Goal: Information Seeking & Learning: Compare options

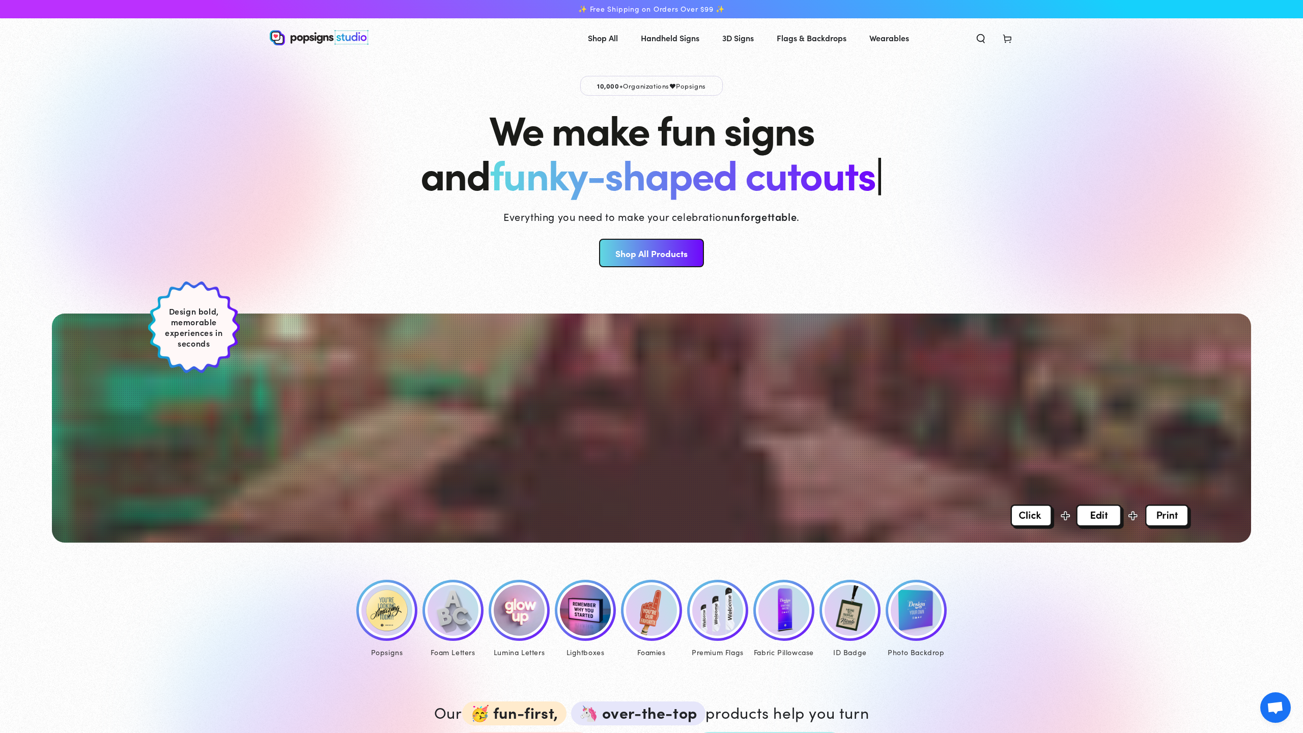
click at [781, 609] on img at bounding box center [784, 610] width 51 height 51
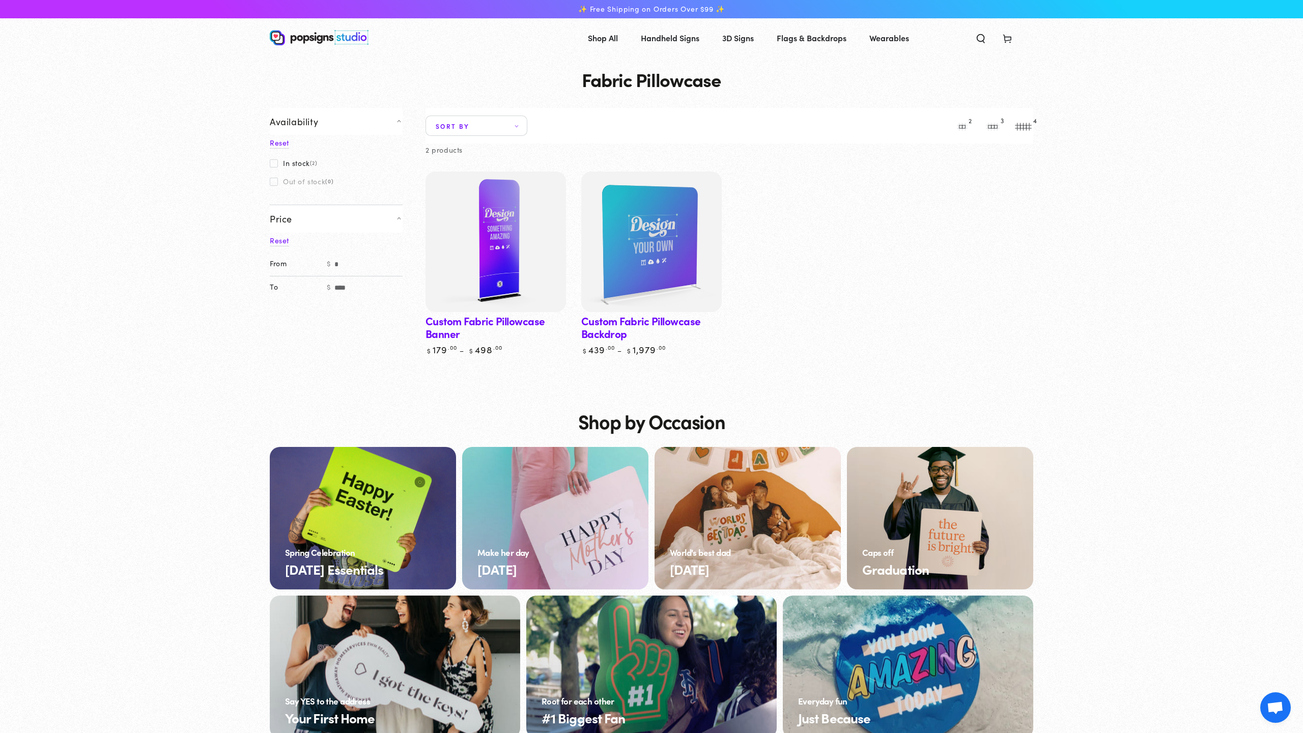
click at [487, 261] on img at bounding box center [496, 242] width 145 height 145
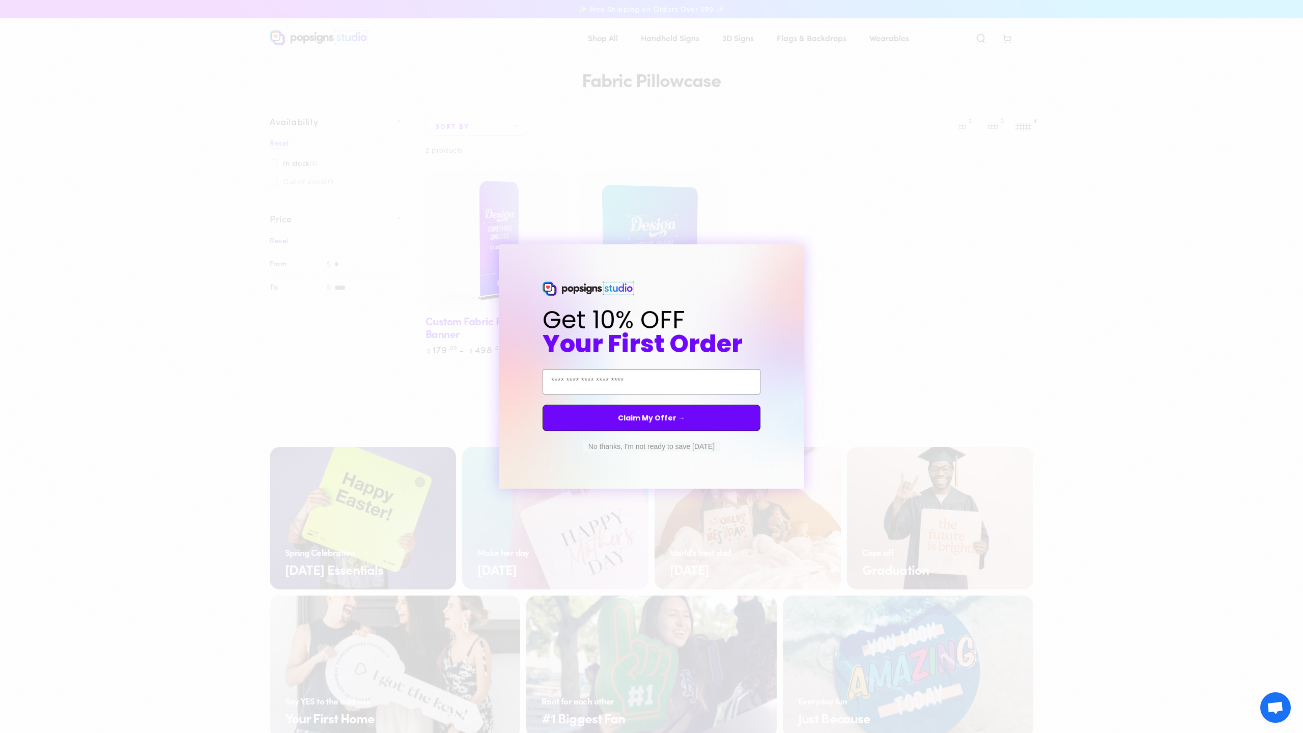
click at [600, 446] on button "No thanks, I'm not ready to save today" at bounding box center [651, 446] width 136 height 10
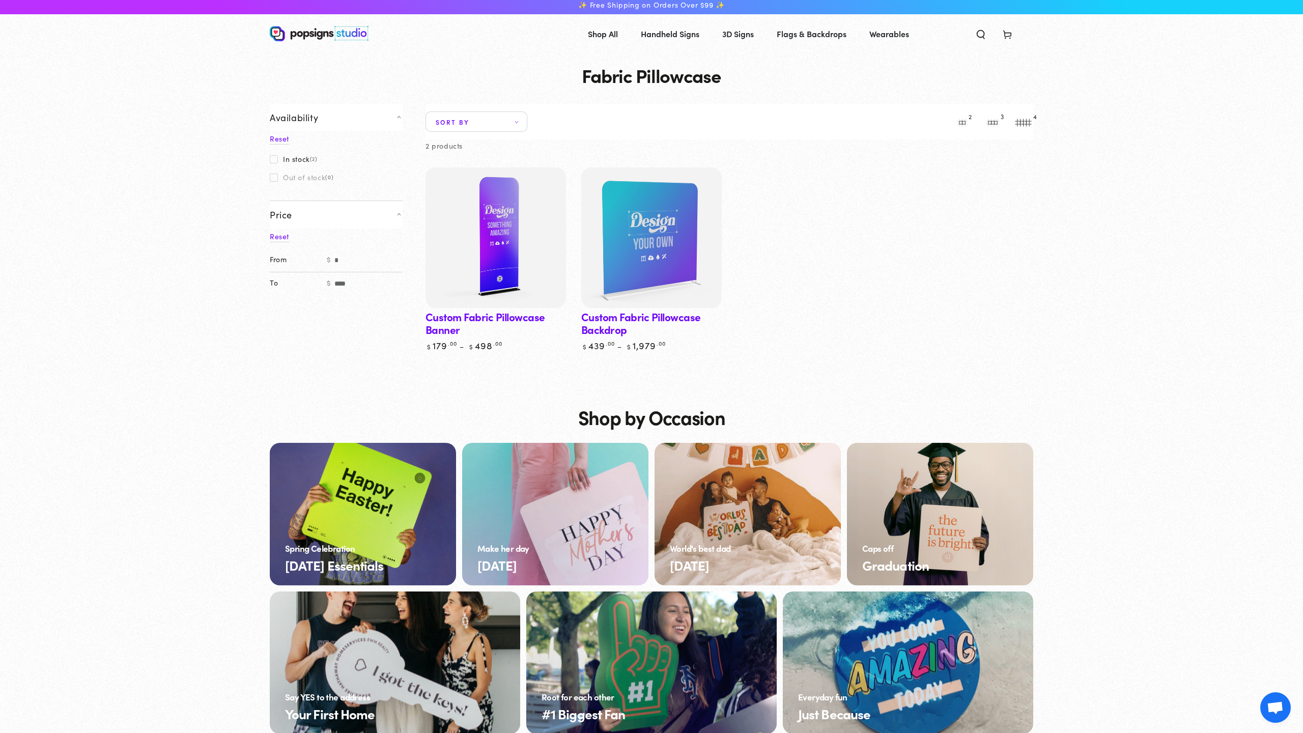
scroll to position [5, 0]
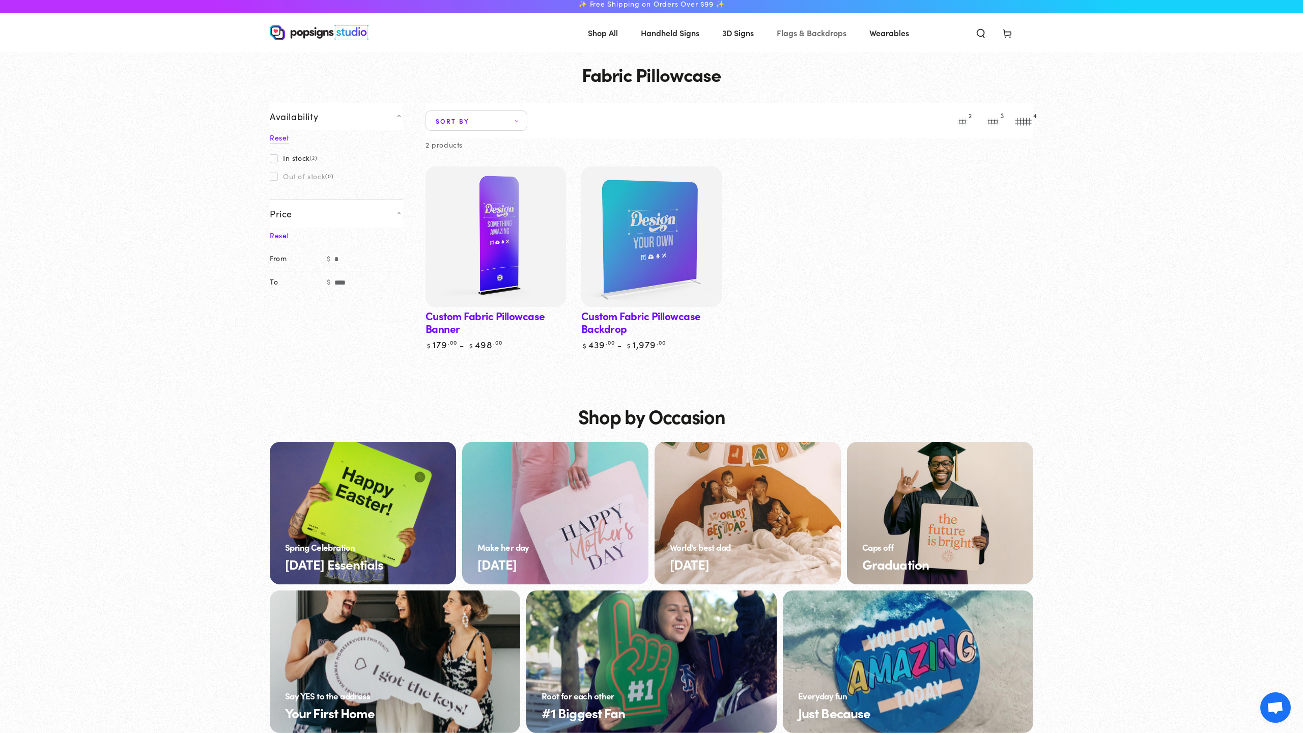
click at [799, 34] on span "Flags & Backdrops" at bounding box center [812, 32] width 70 height 15
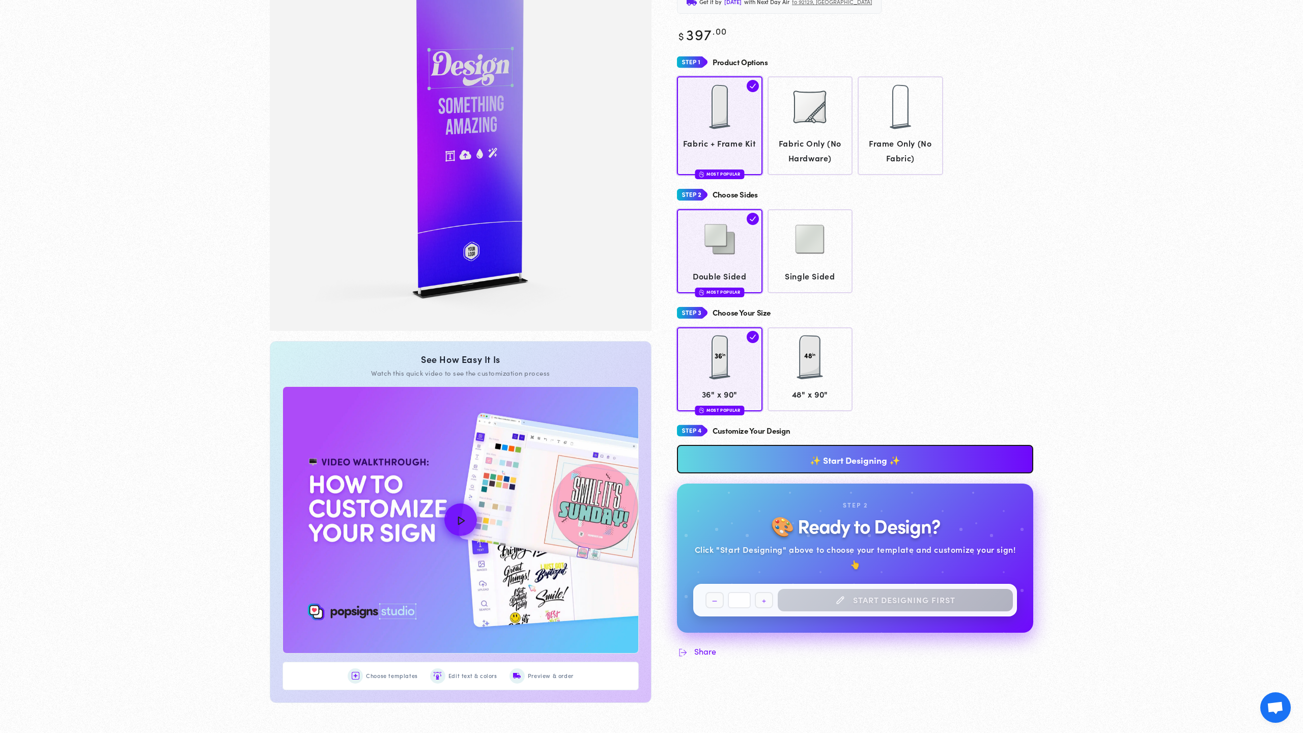
scroll to position [158, 0]
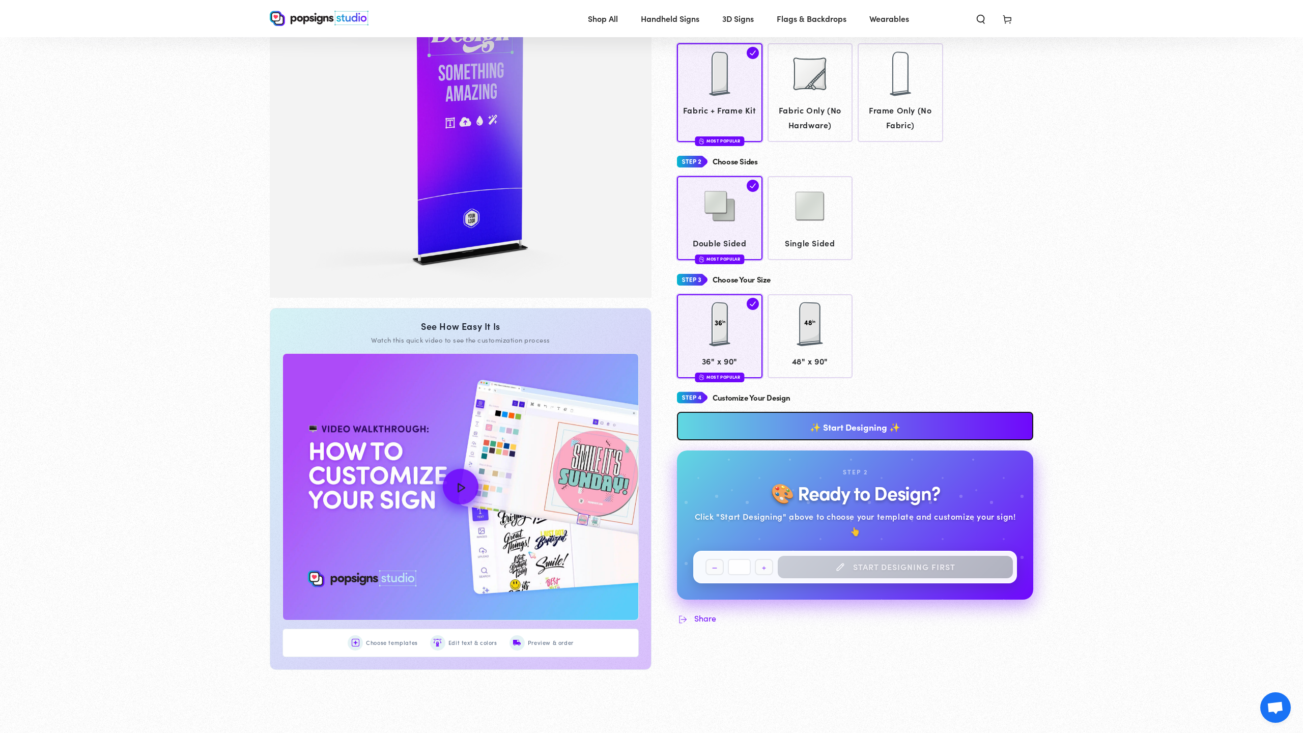
click at [457, 488] on icon "How to Customize Your Design" at bounding box center [461, 487] width 22 height 22
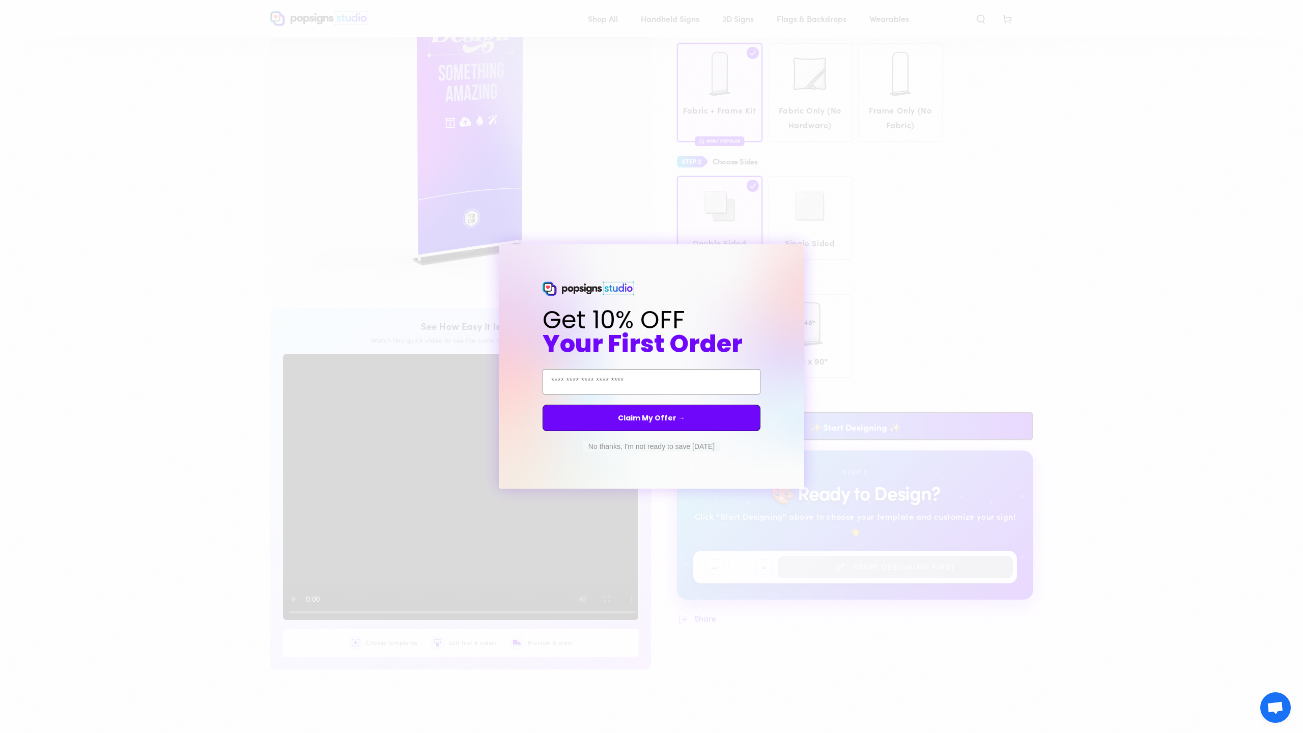
click at [637, 444] on button "No thanks, I'm not ready to save today" at bounding box center [651, 446] width 136 height 10
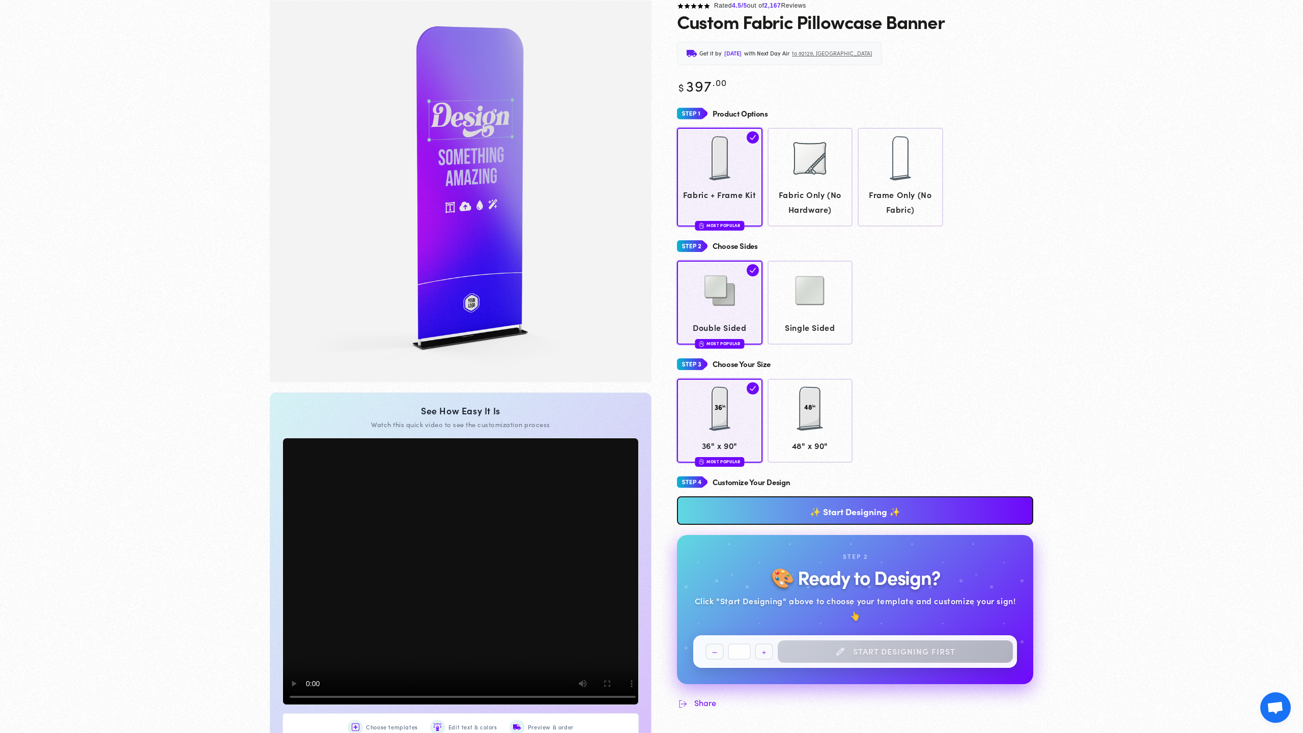
scroll to position [82, 0]
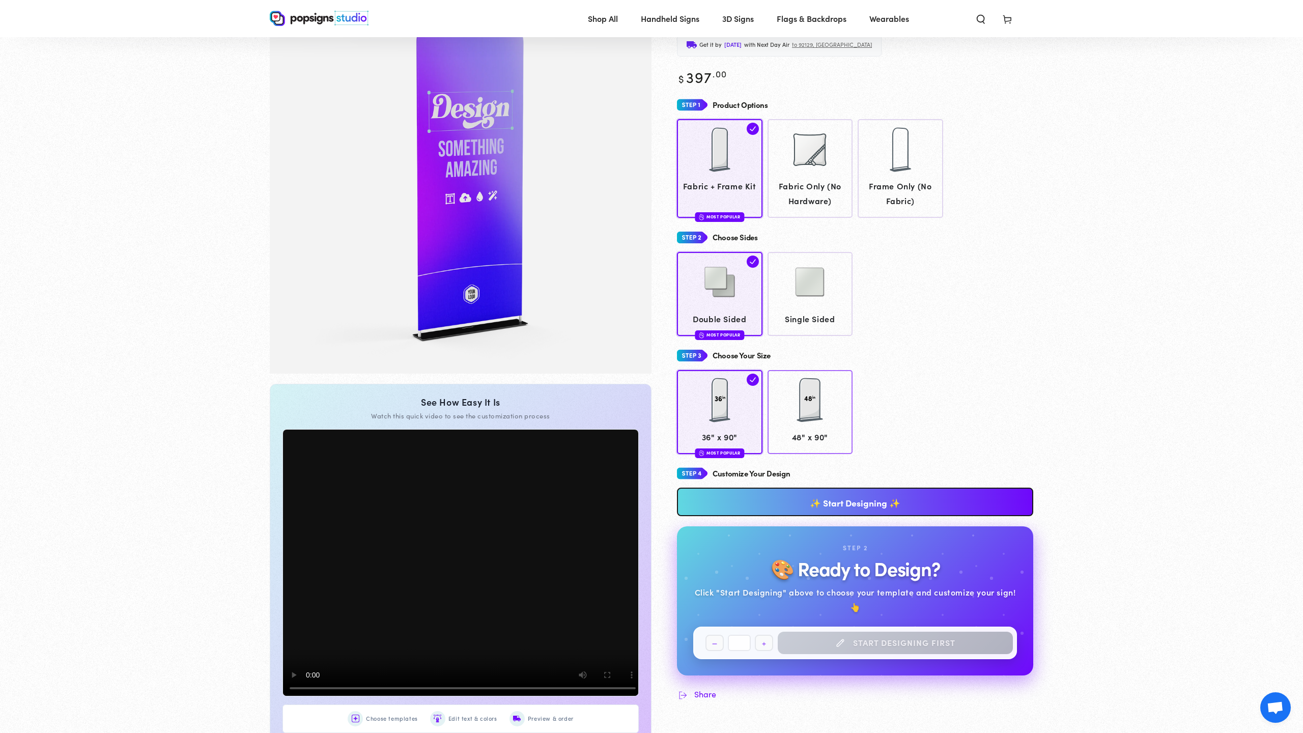
click at [803, 422] on div at bounding box center [810, 400] width 51 height 51
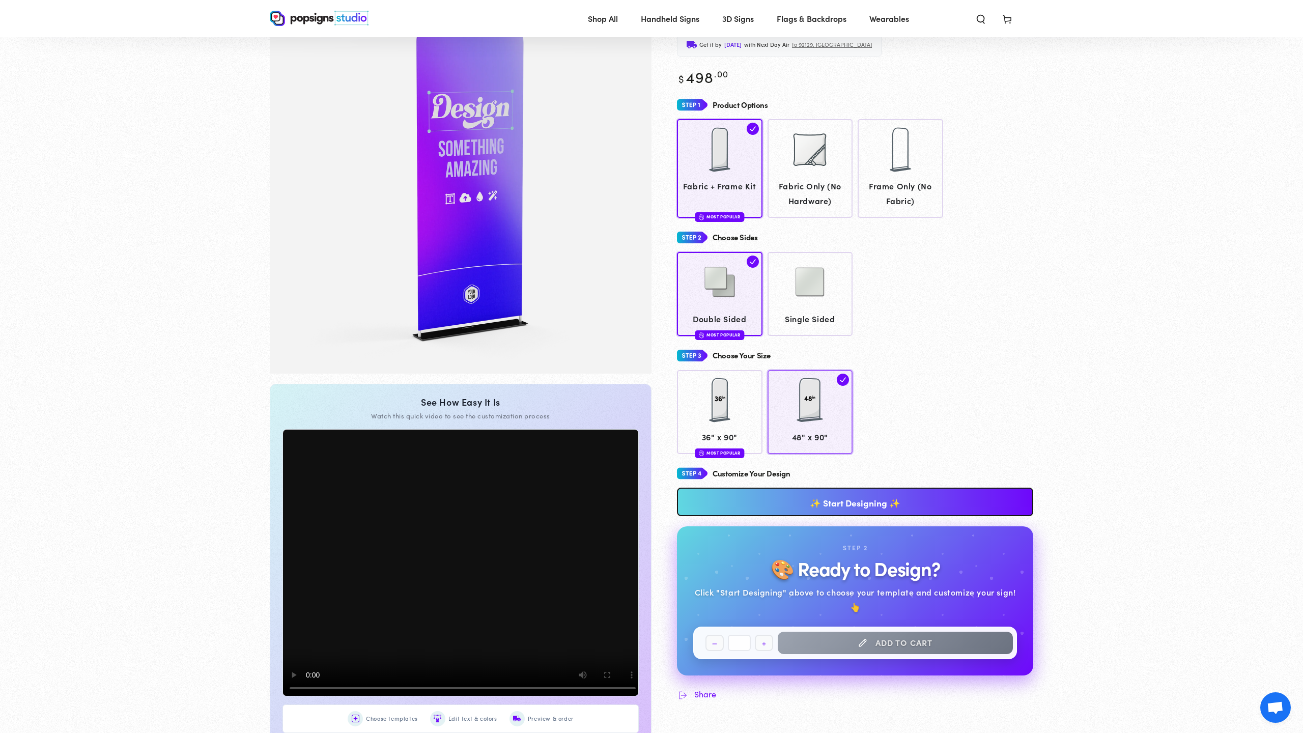
click at [799, 438] on span "48" x 90"" at bounding box center [810, 437] width 76 height 15
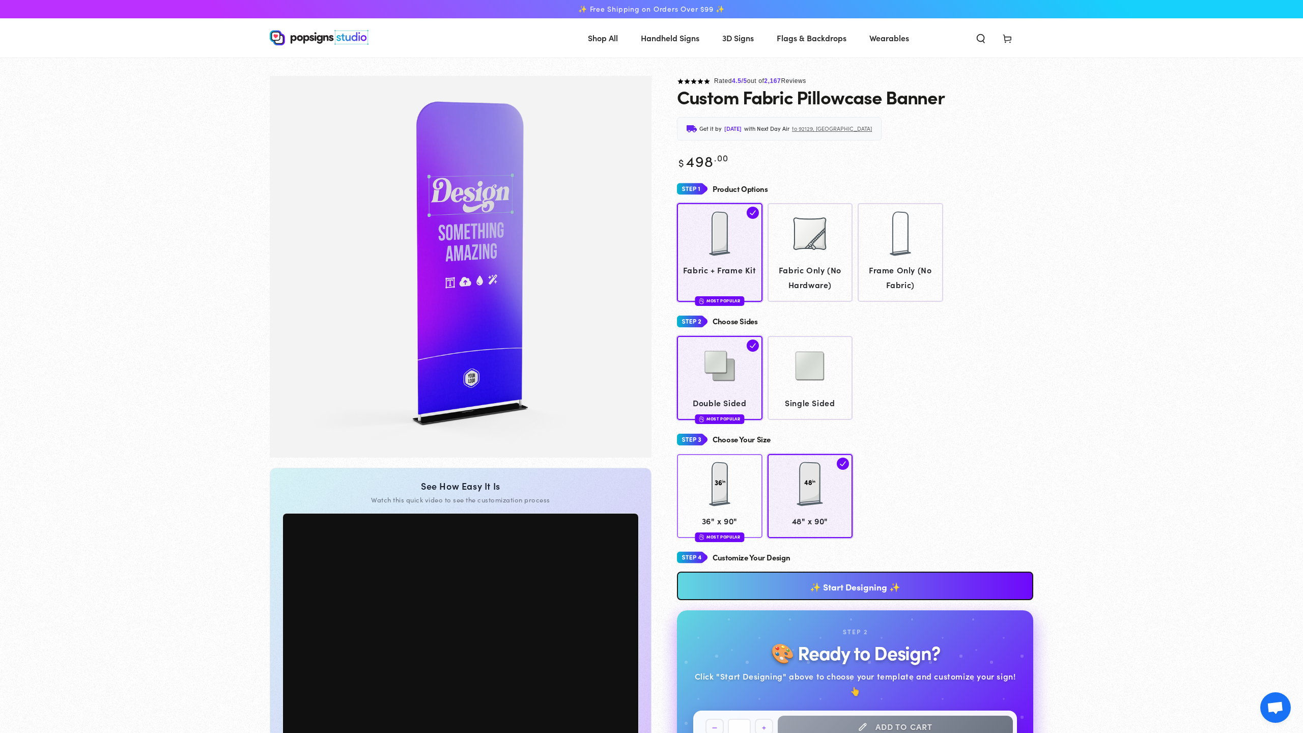
click at [714, 492] on div at bounding box center [719, 484] width 51 height 51
click at [791, 484] on div at bounding box center [810, 485] width 76 height 51
click at [703, 474] on div at bounding box center [720, 485] width 76 height 51
click at [822, 504] on div at bounding box center [810, 485] width 76 height 51
click at [732, 394] on link "Double Sided Most Popular" at bounding box center [720, 378] width 86 height 84
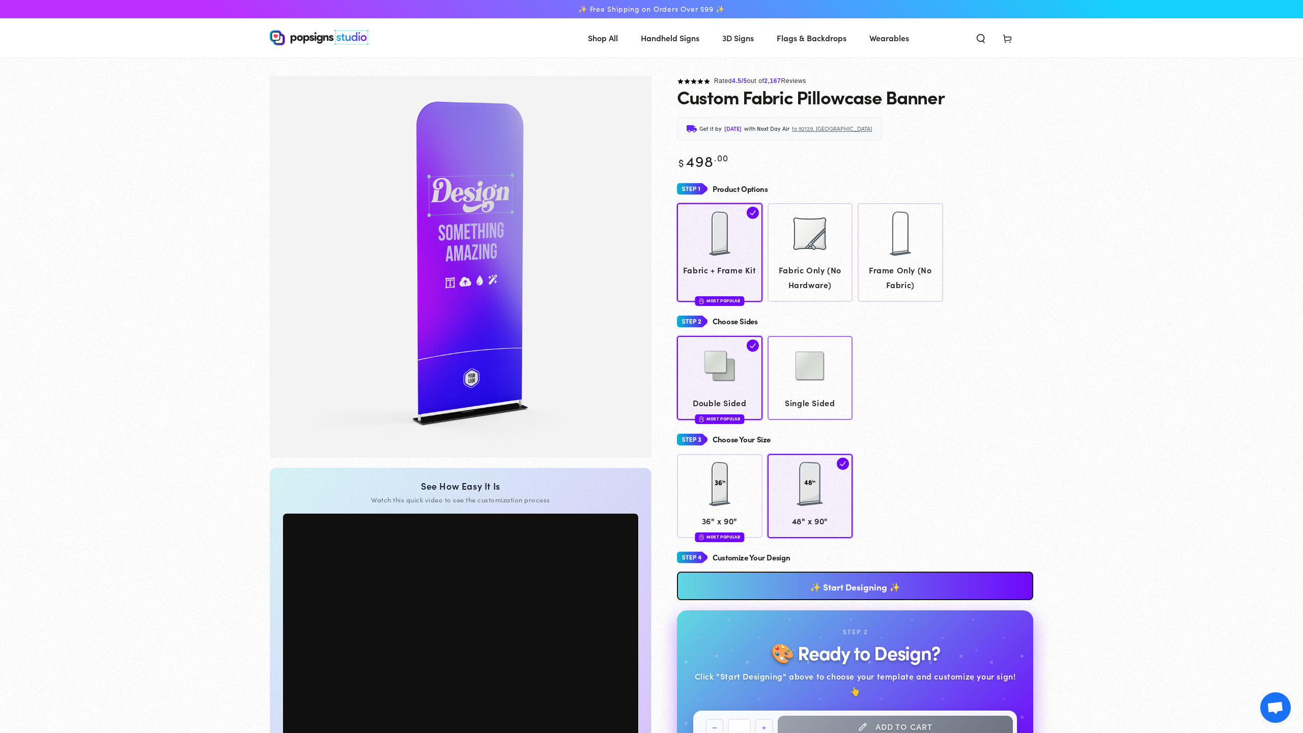
click at [804, 384] on img at bounding box center [810, 366] width 51 height 51
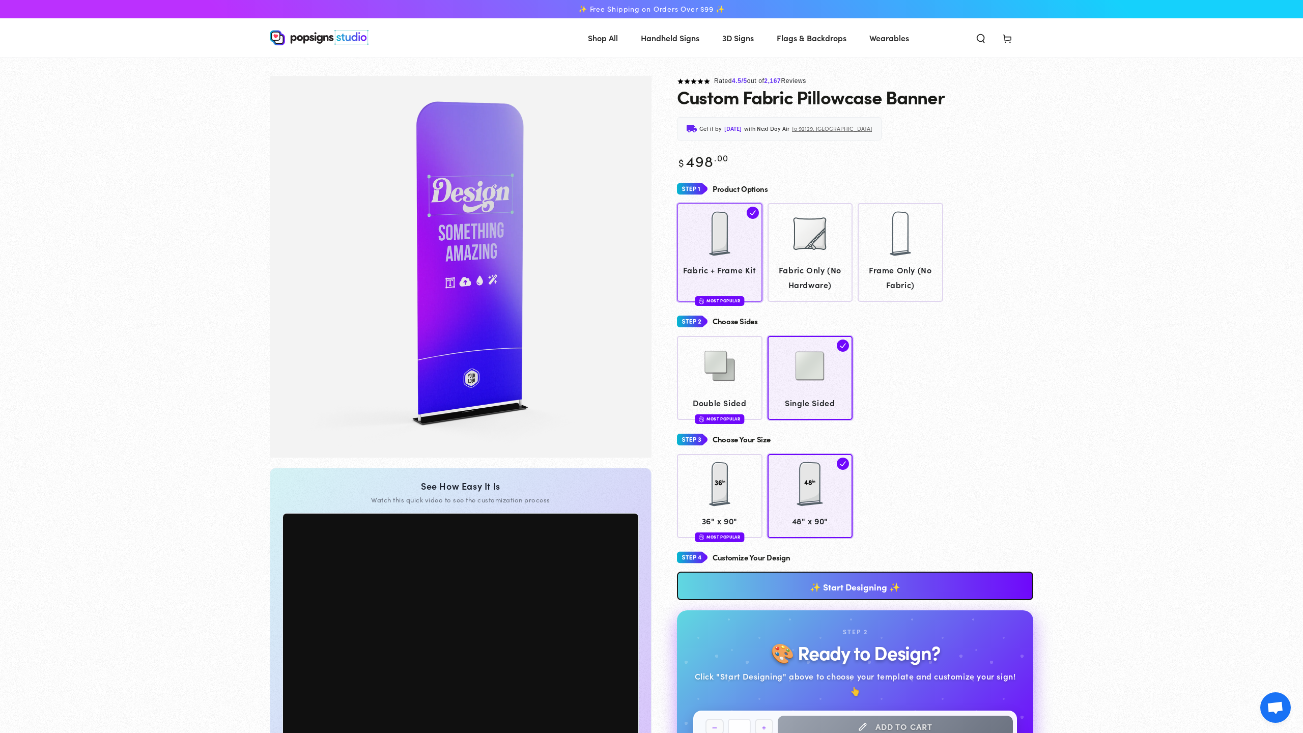
click at [717, 276] on span "Fabric + Frame Kit" at bounding box center [720, 270] width 76 height 15
click at [798, 266] on span "Fabric Only (No Hardware)" at bounding box center [810, 278] width 76 height 30
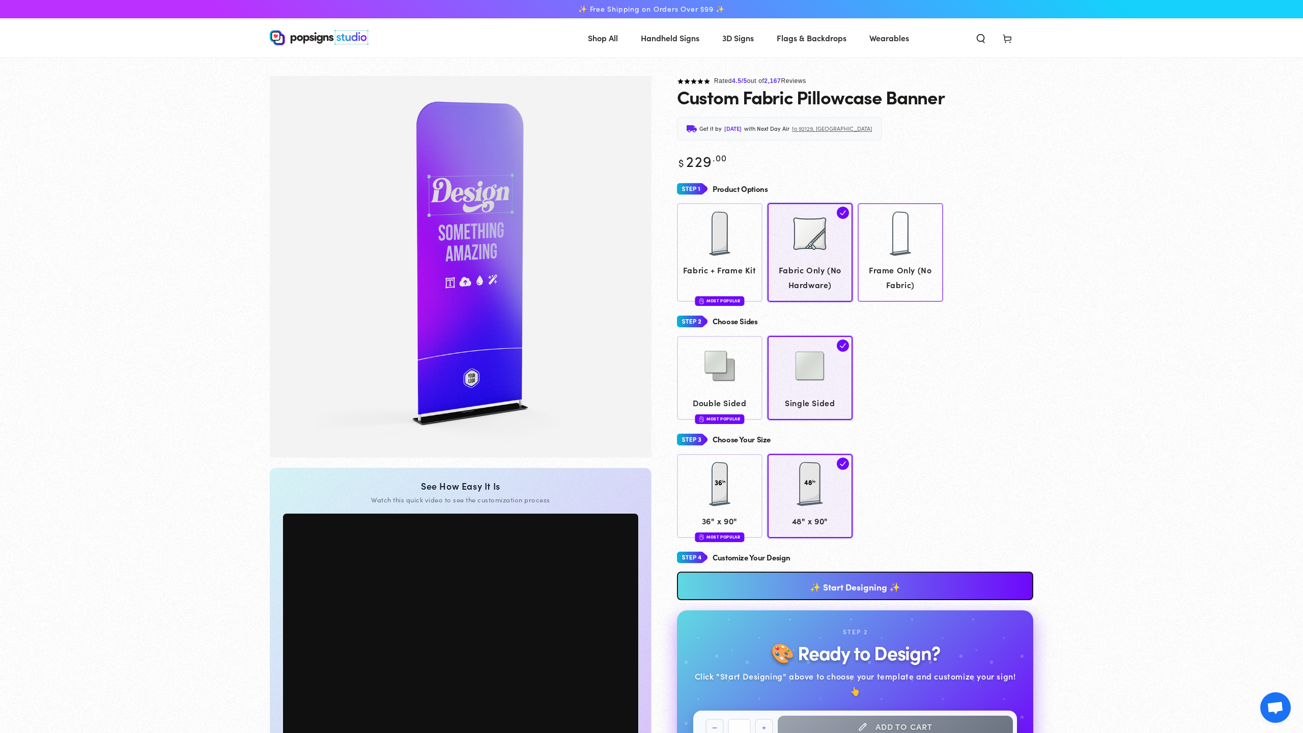
click at [894, 254] on div at bounding box center [900, 233] width 51 height 51
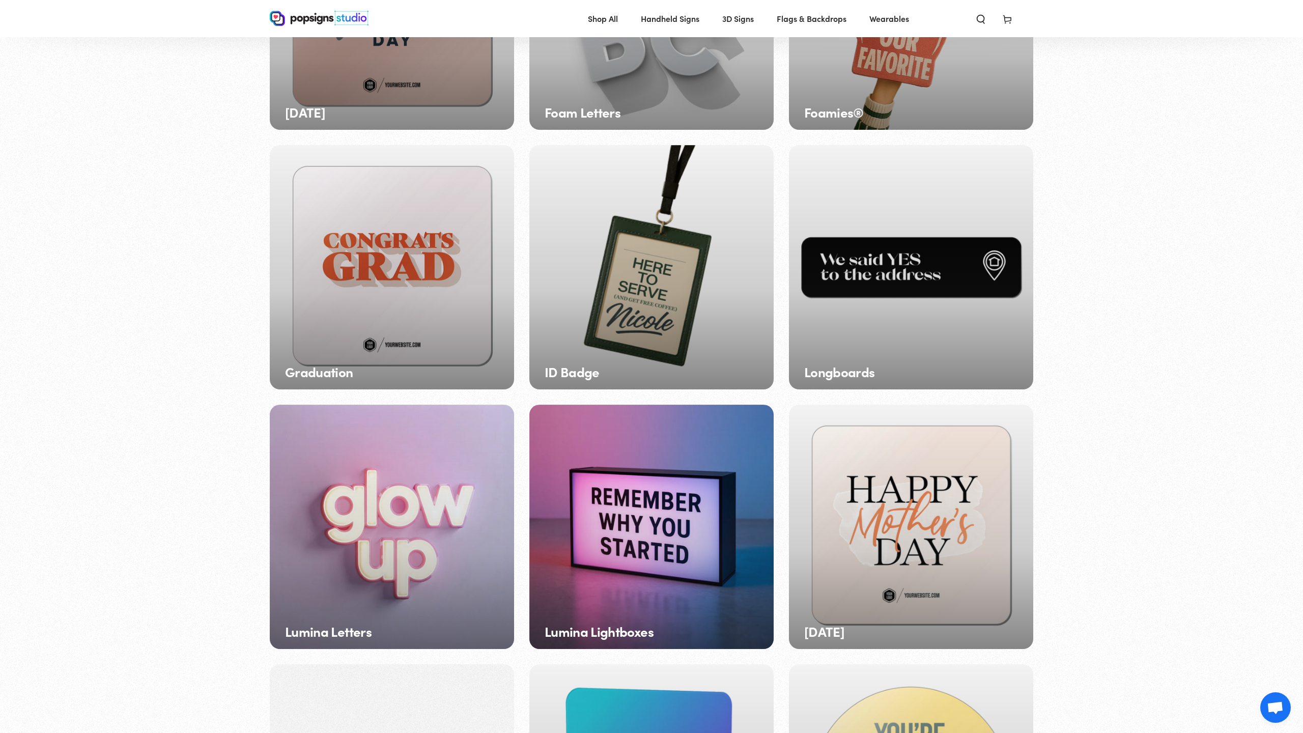
scroll to position [525, 0]
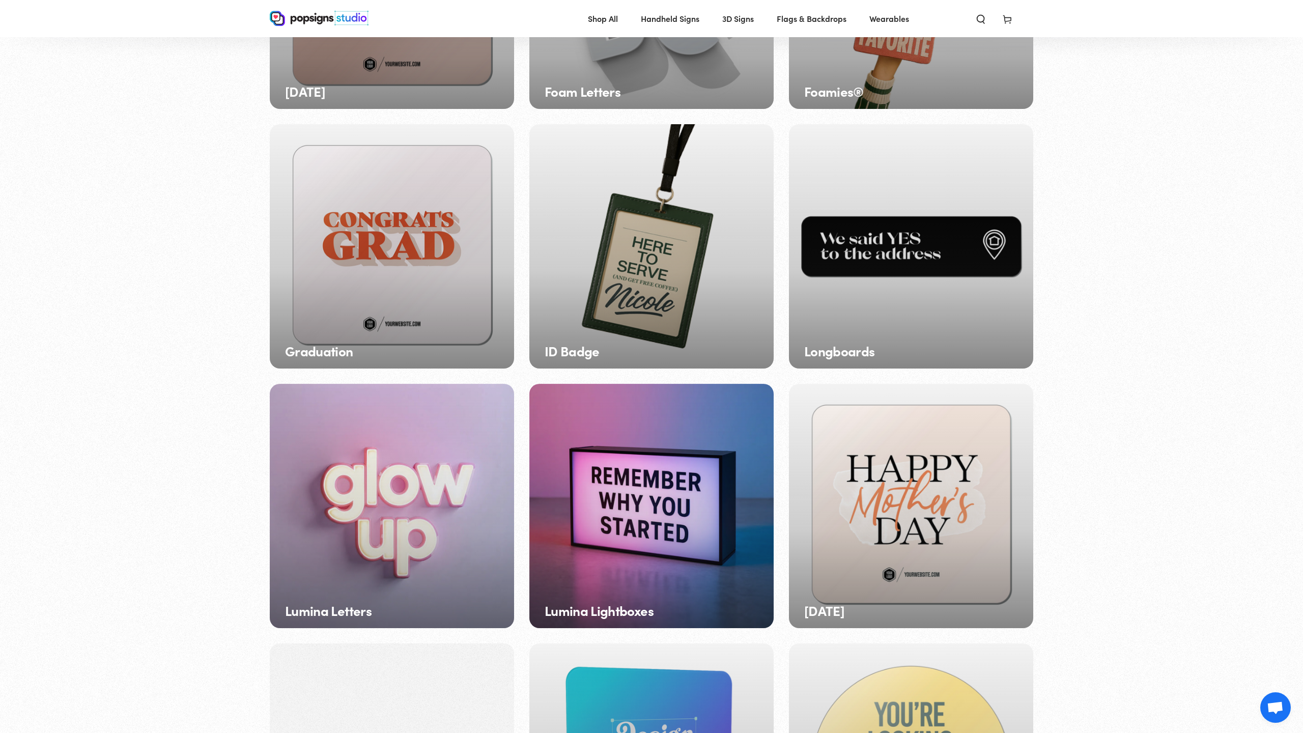
click at [615, 275] on div "ID Badge" at bounding box center [651, 246] width 244 height 244
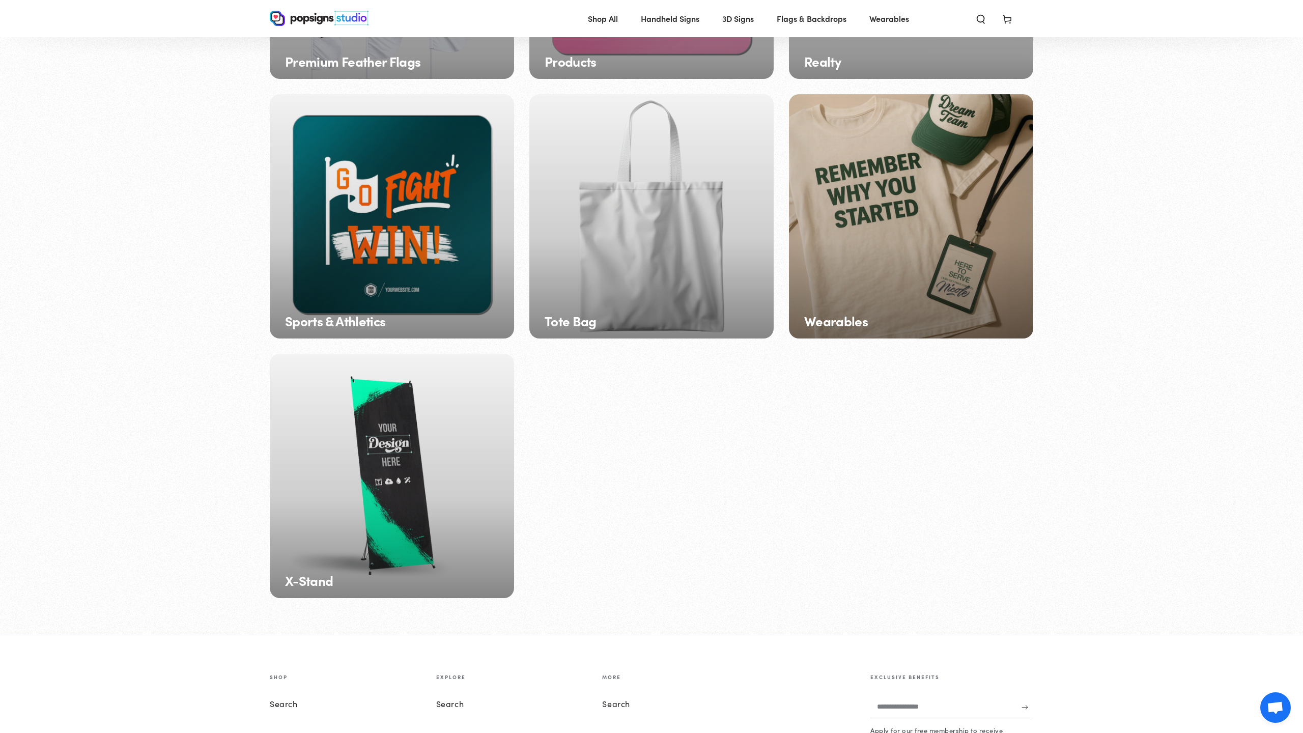
scroll to position [1597, 0]
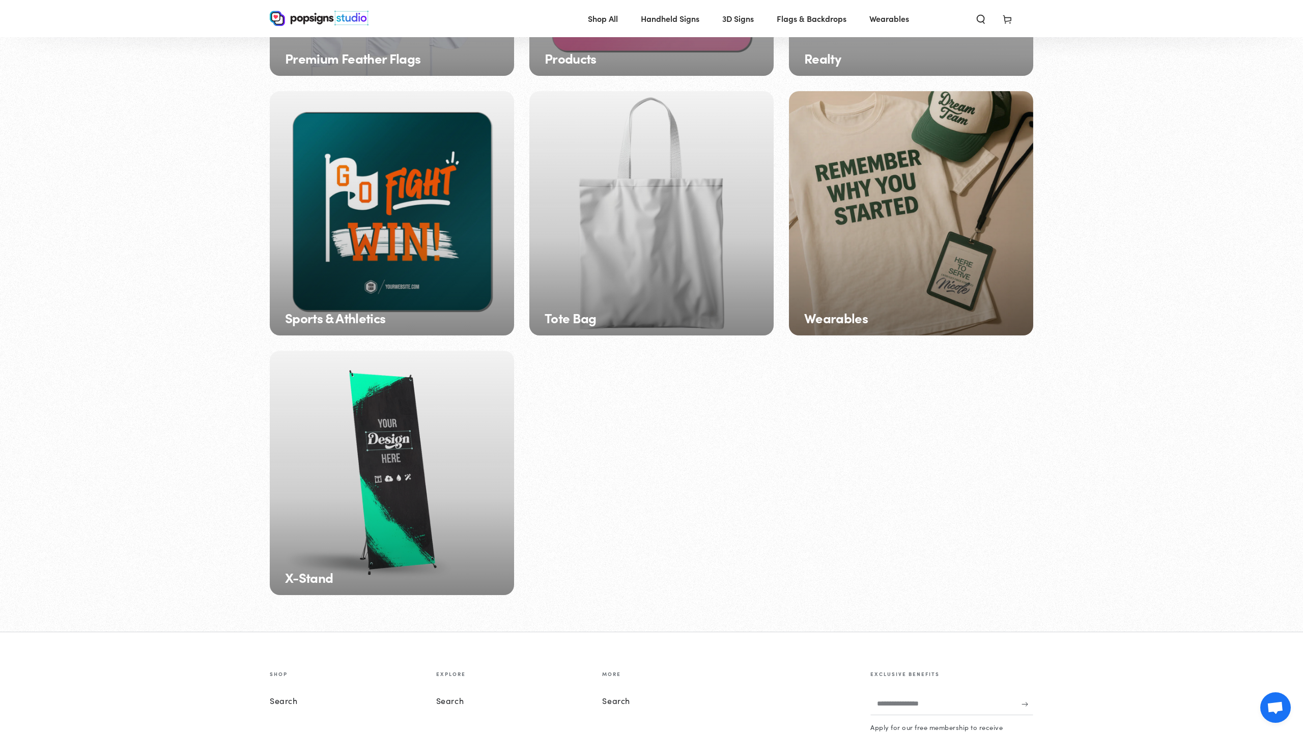
click at [337, 523] on div "X-Stand" at bounding box center [392, 473] width 244 height 244
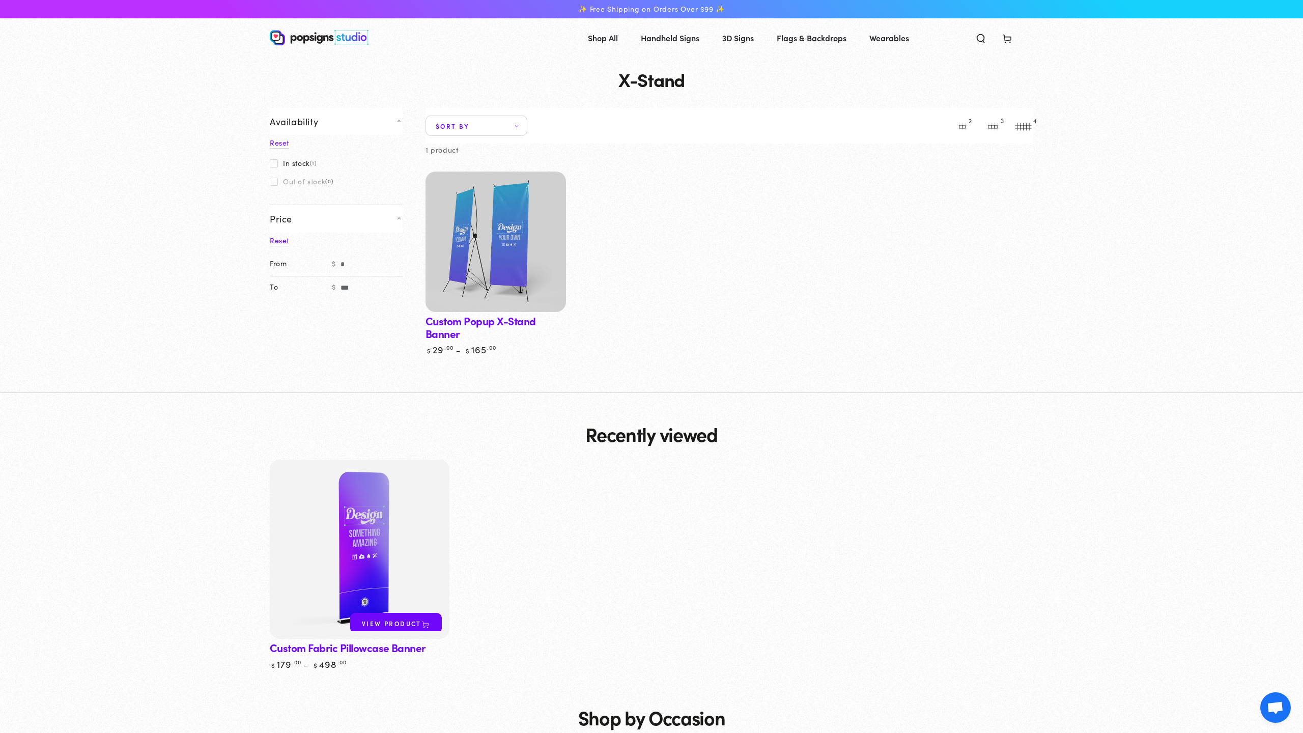
click at [489, 280] on img at bounding box center [496, 242] width 145 height 145
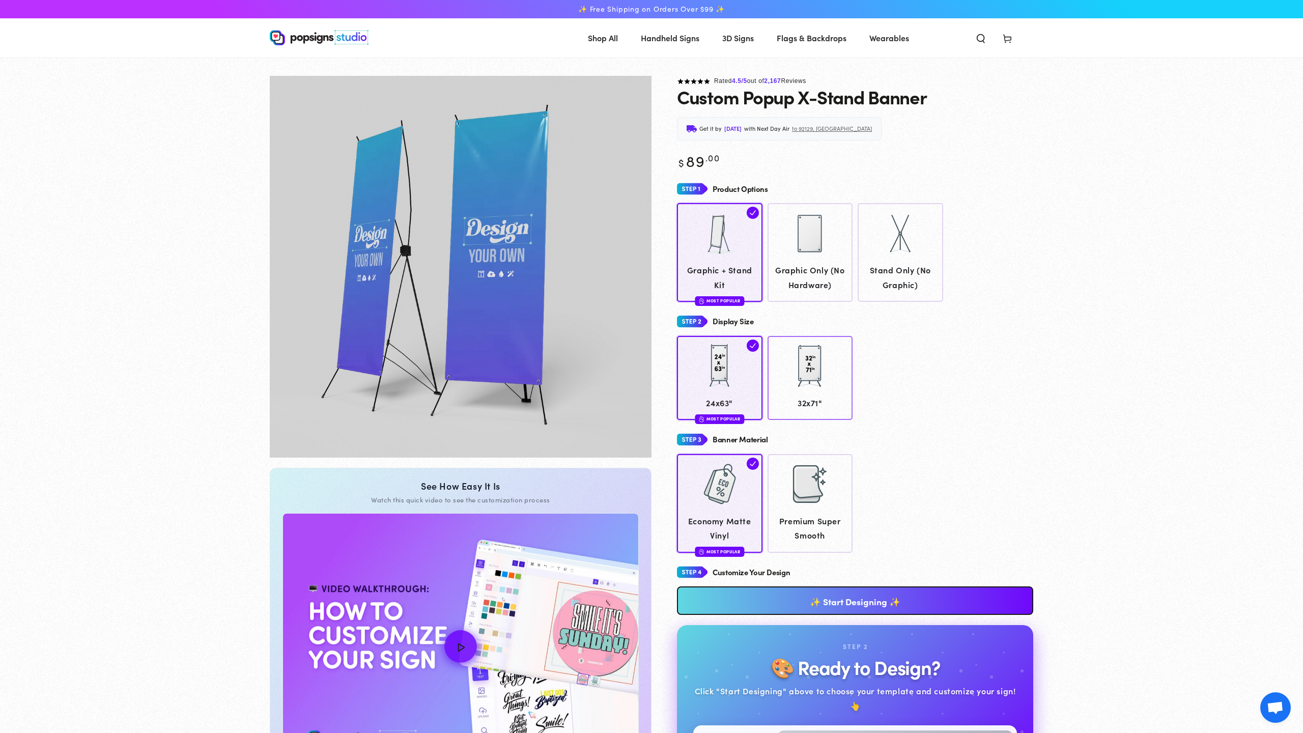
click at [825, 385] on div at bounding box center [810, 367] width 76 height 51
